Goal: Find specific page/section

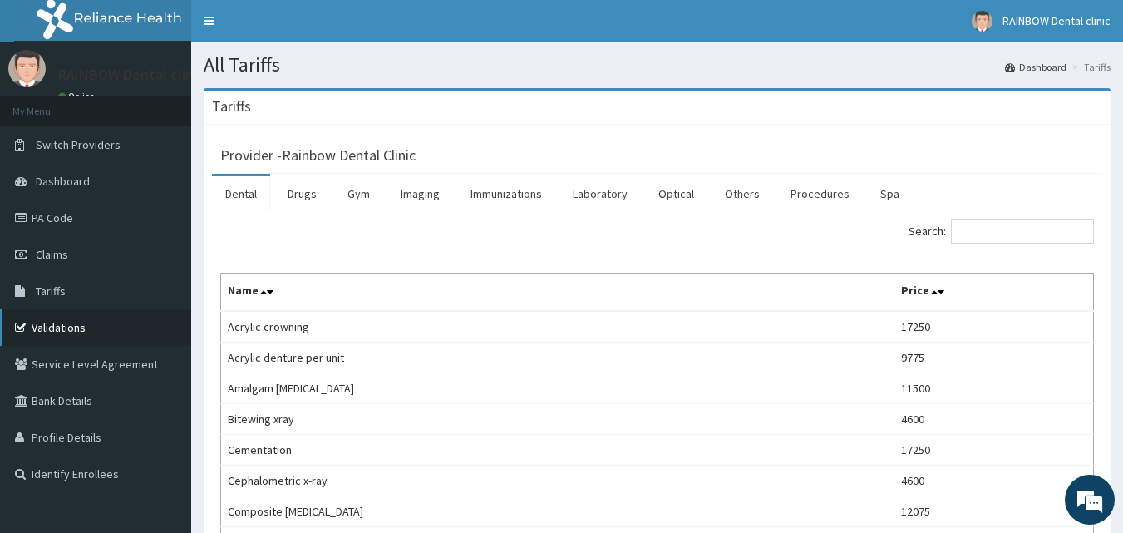
click at [70, 323] on link "Validations" at bounding box center [95, 327] width 191 height 37
